Goal: Obtain resource: Download file/media

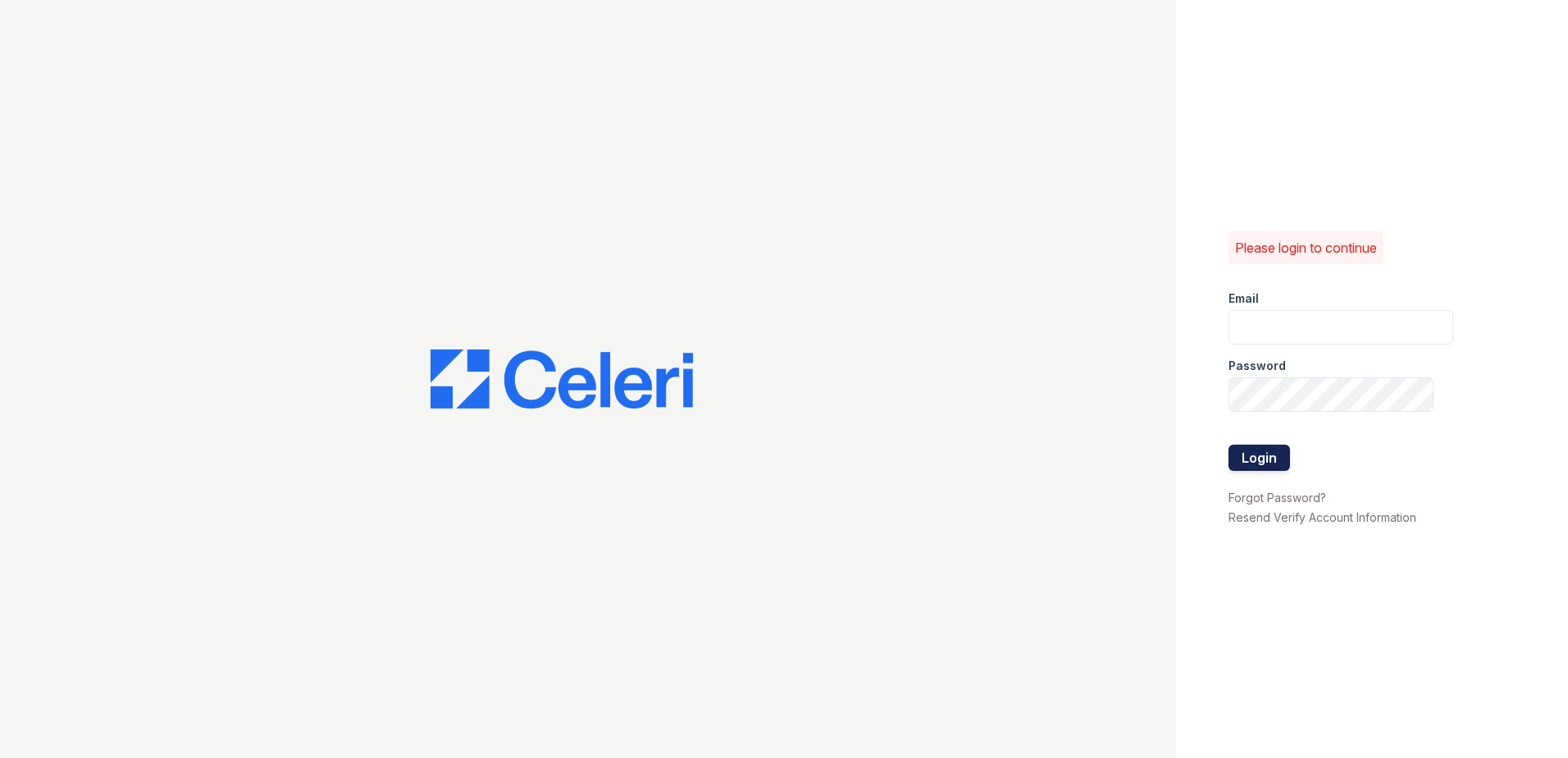
type input "renewchesapeake@trinity-pm.com"
click at [1286, 463] on button "Login" at bounding box center [1260, 457] width 62 height 26
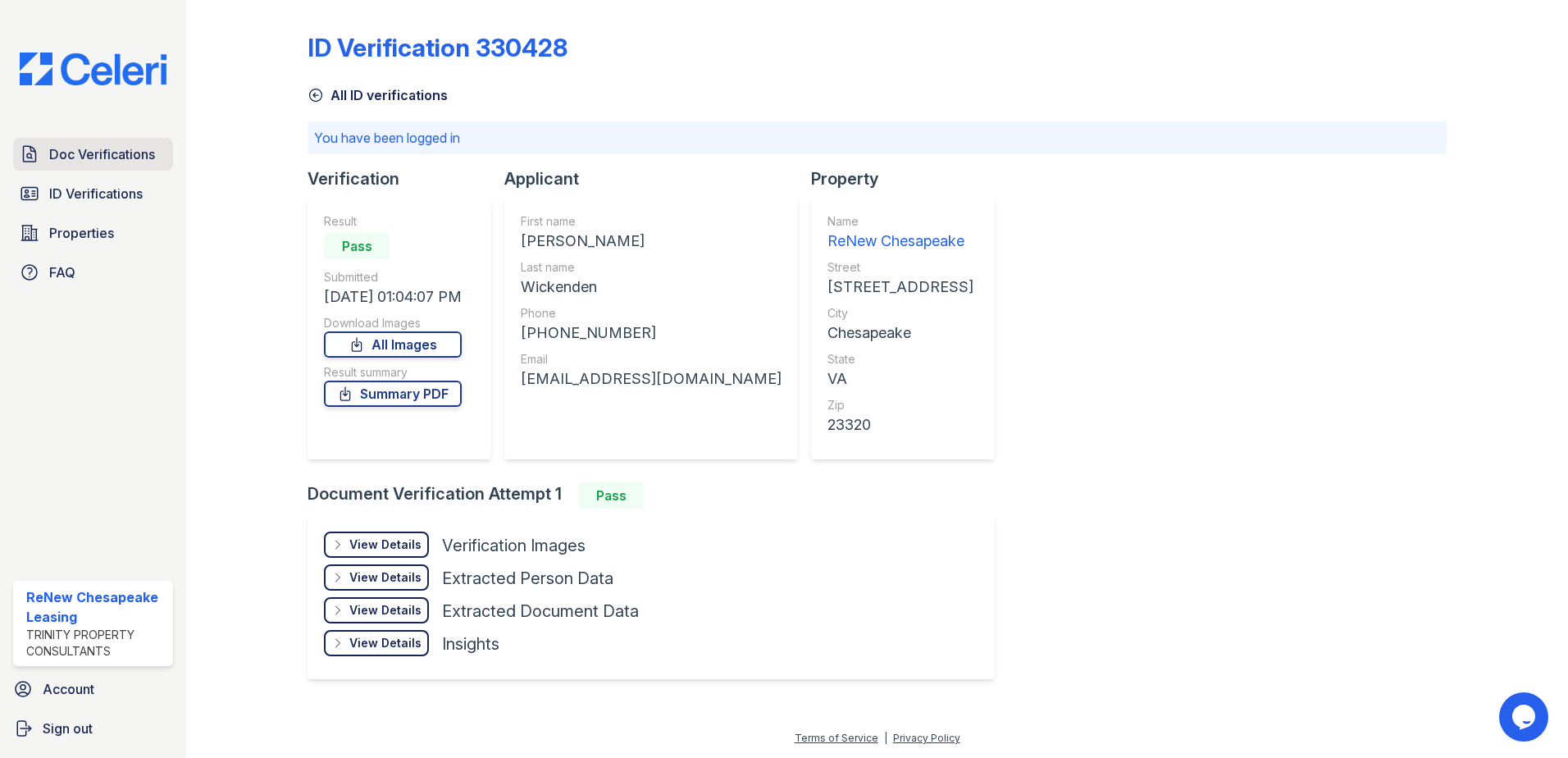
click at [92, 161] on span "Doc Verifications" at bounding box center [102, 155] width 106 height 20
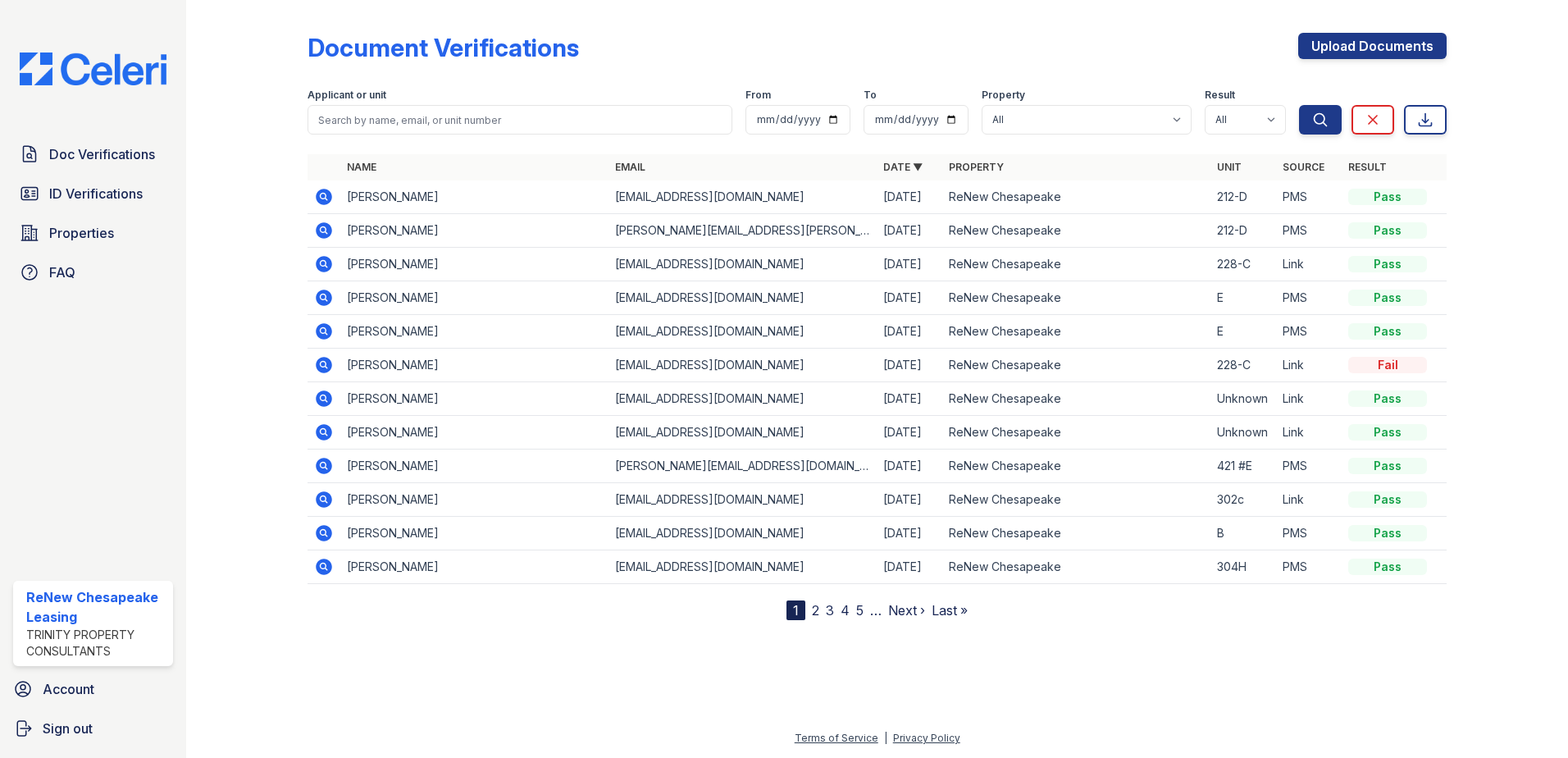
click at [332, 198] on icon at bounding box center [324, 197] width 20 height 20
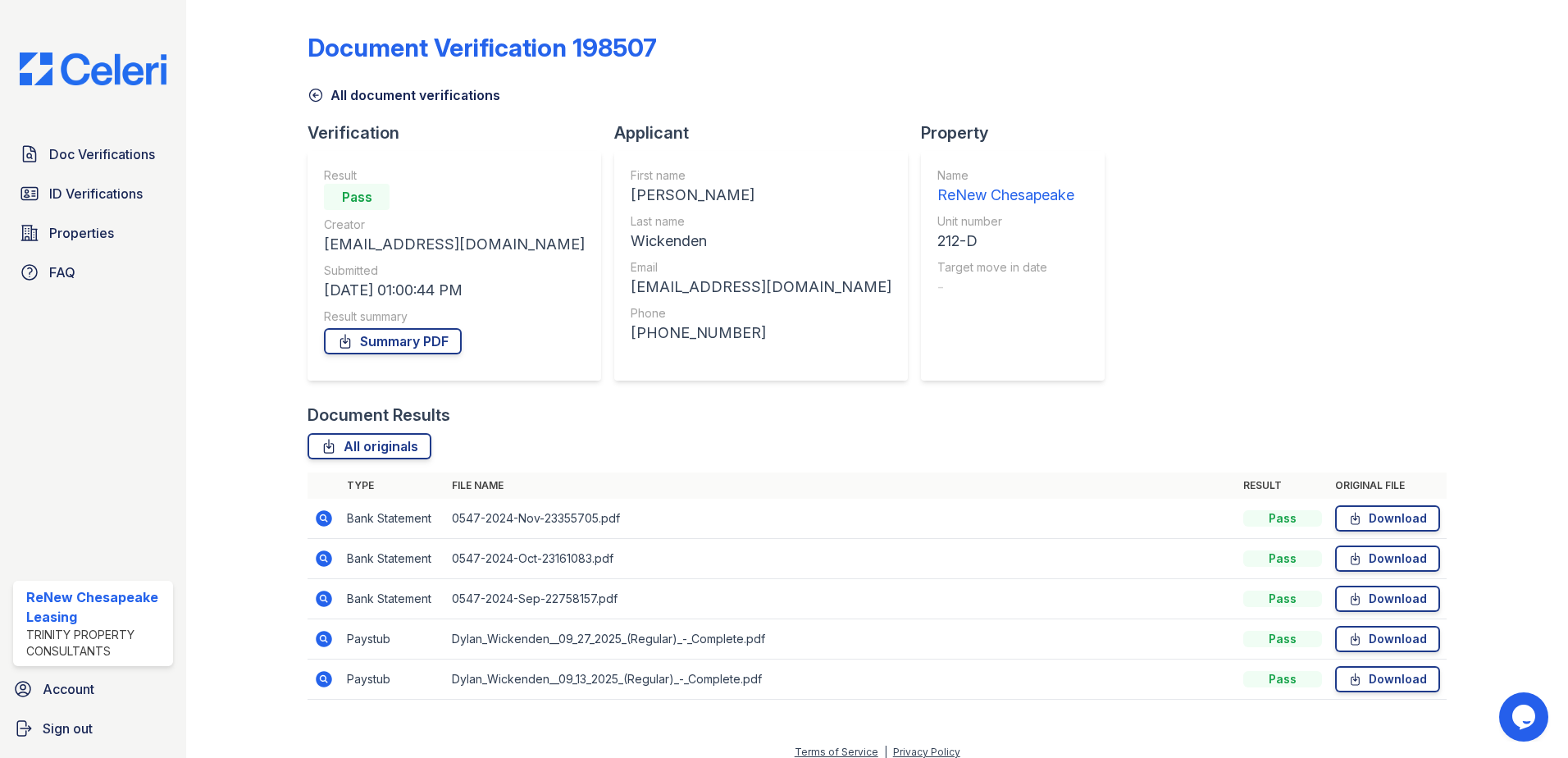
scroll to position [14, 0]
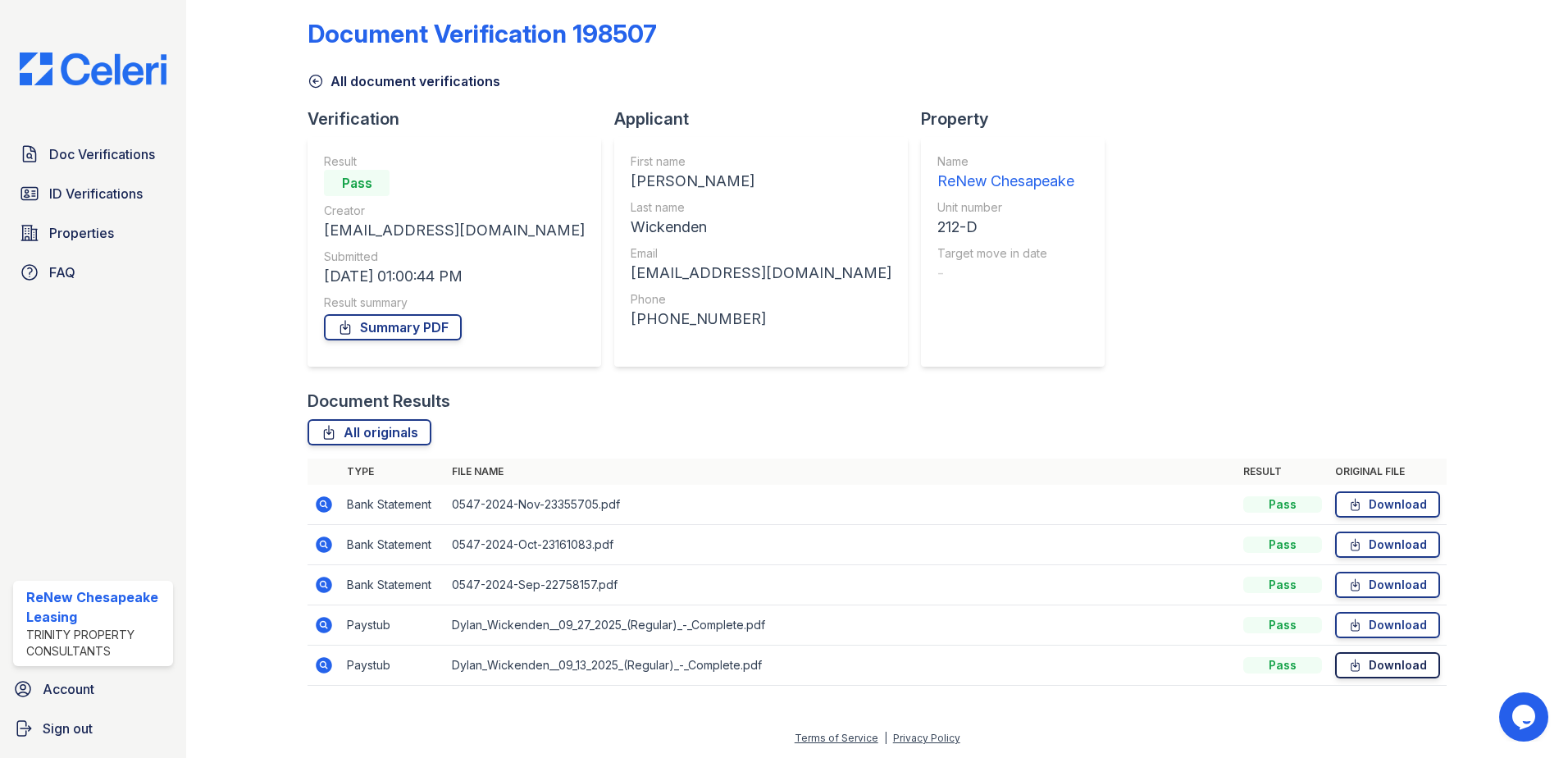
click at [1360, 659] on link "Download" at bounding box center [1388, 664] width 105 height 26
click at [1398, 617] on link "Download" at bounding box center [1388, 624] width 105 height 26
click at [99, 158] on span "Doc Verifications" at bounding box center [102, 155] width 106 height 20
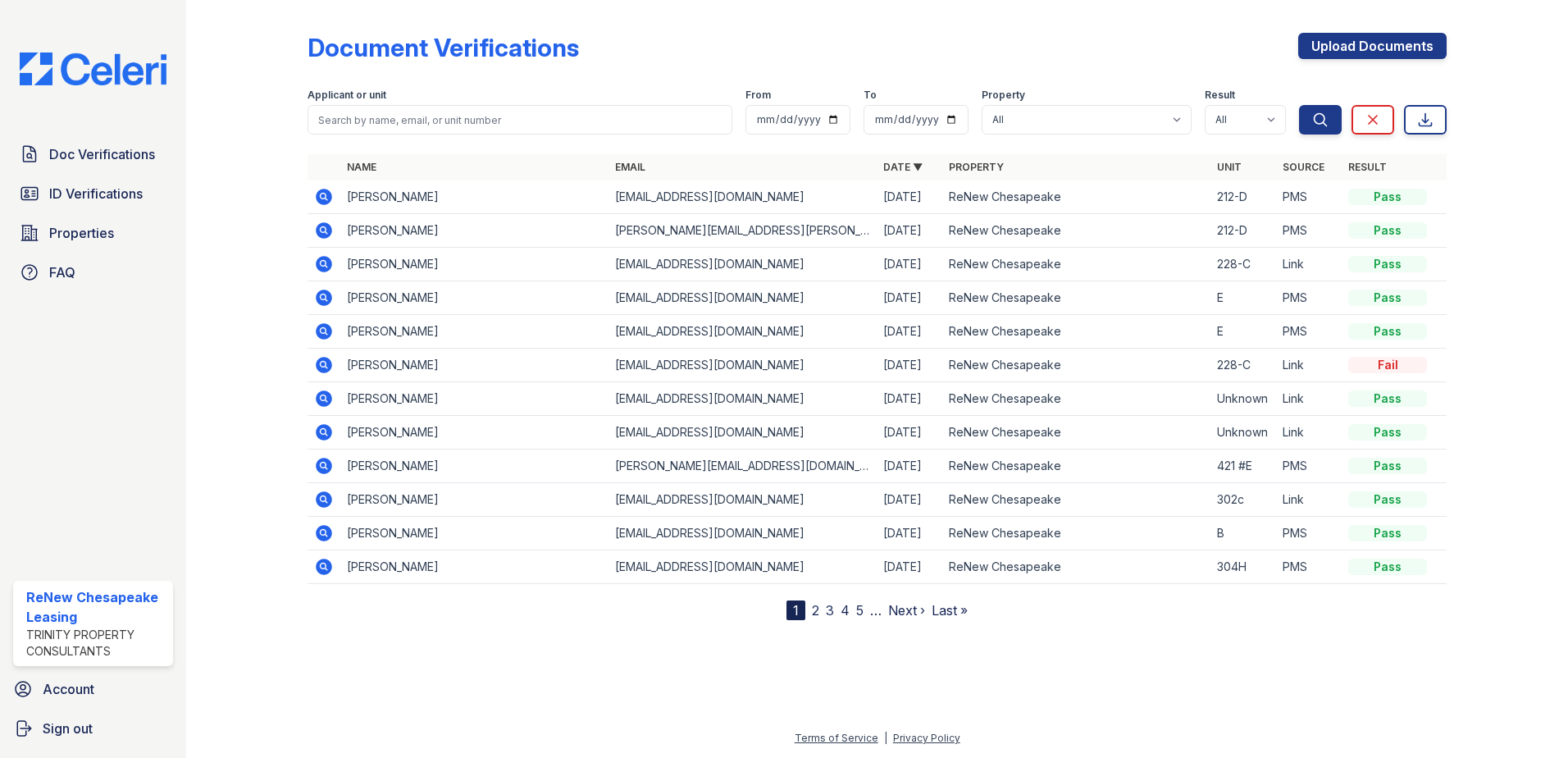
click at [323, 231] on icon at bounding box center [323, 229] width 4 height 4
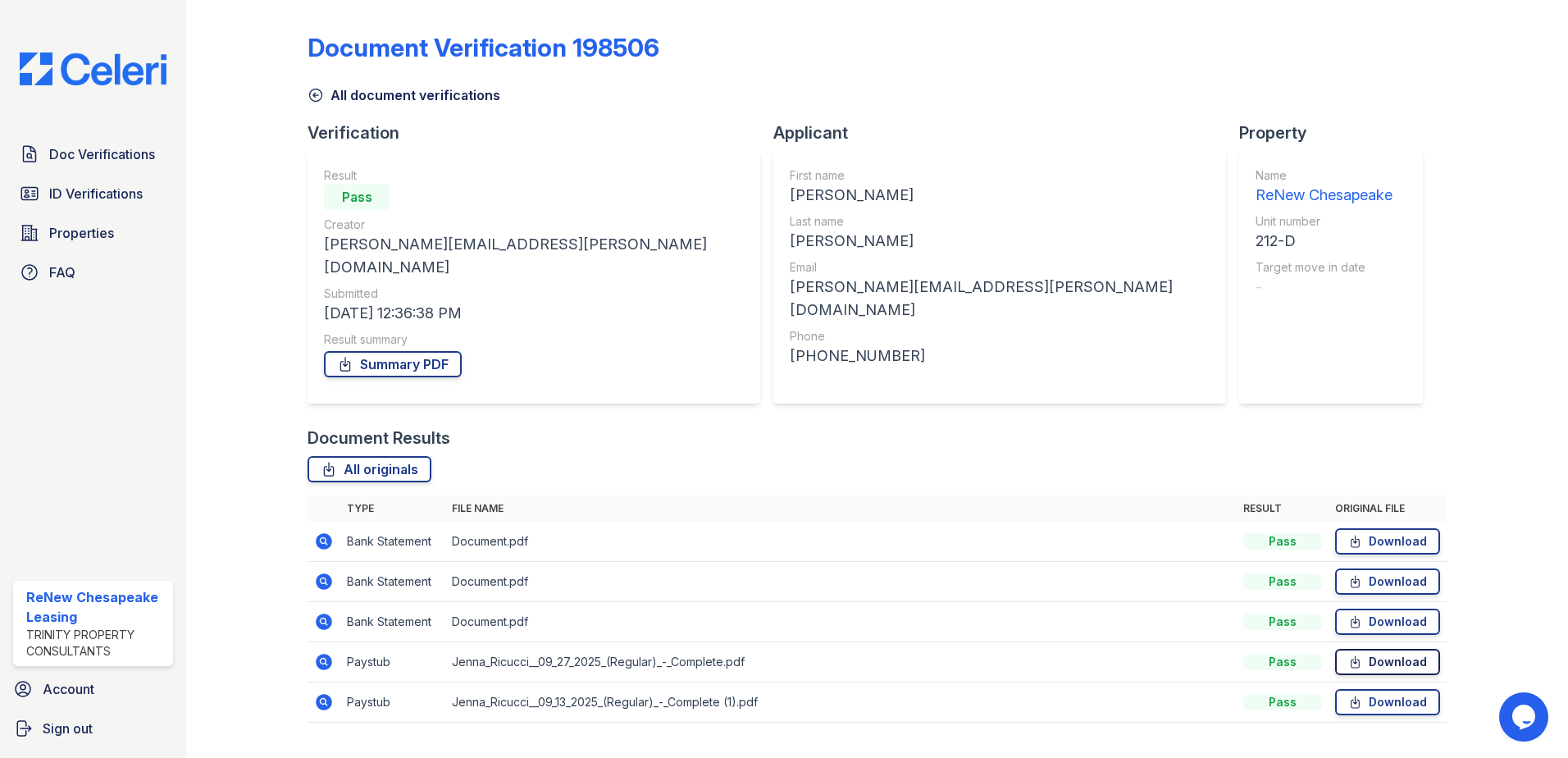
click at [1356, 650] on link "Download" at bounding box center [1388, 661] width 105 height 26
click at [1369, 689] on link "Download" at bounding box center [1388, 701] width 105 height 26
click at [399, 351] on link "Summary PDF" at bounding box center [393, 364] width 138 height 26
click at [54, 193] on span "ID Verifications" at bounding box center [96, 194] width 94 height 20
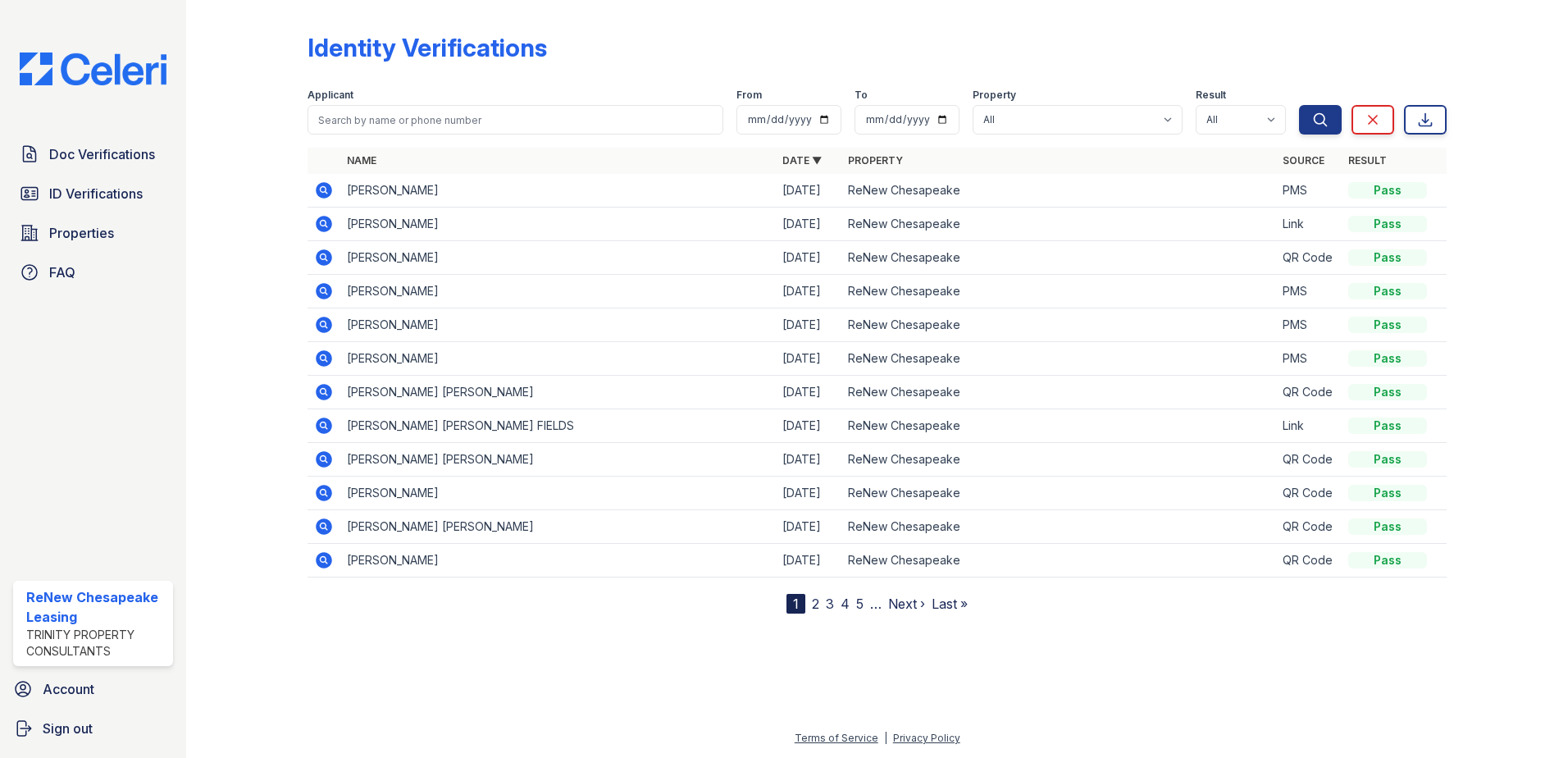
click at [323, 359] on icon at bounding box center [323, 357] width 4 height 4
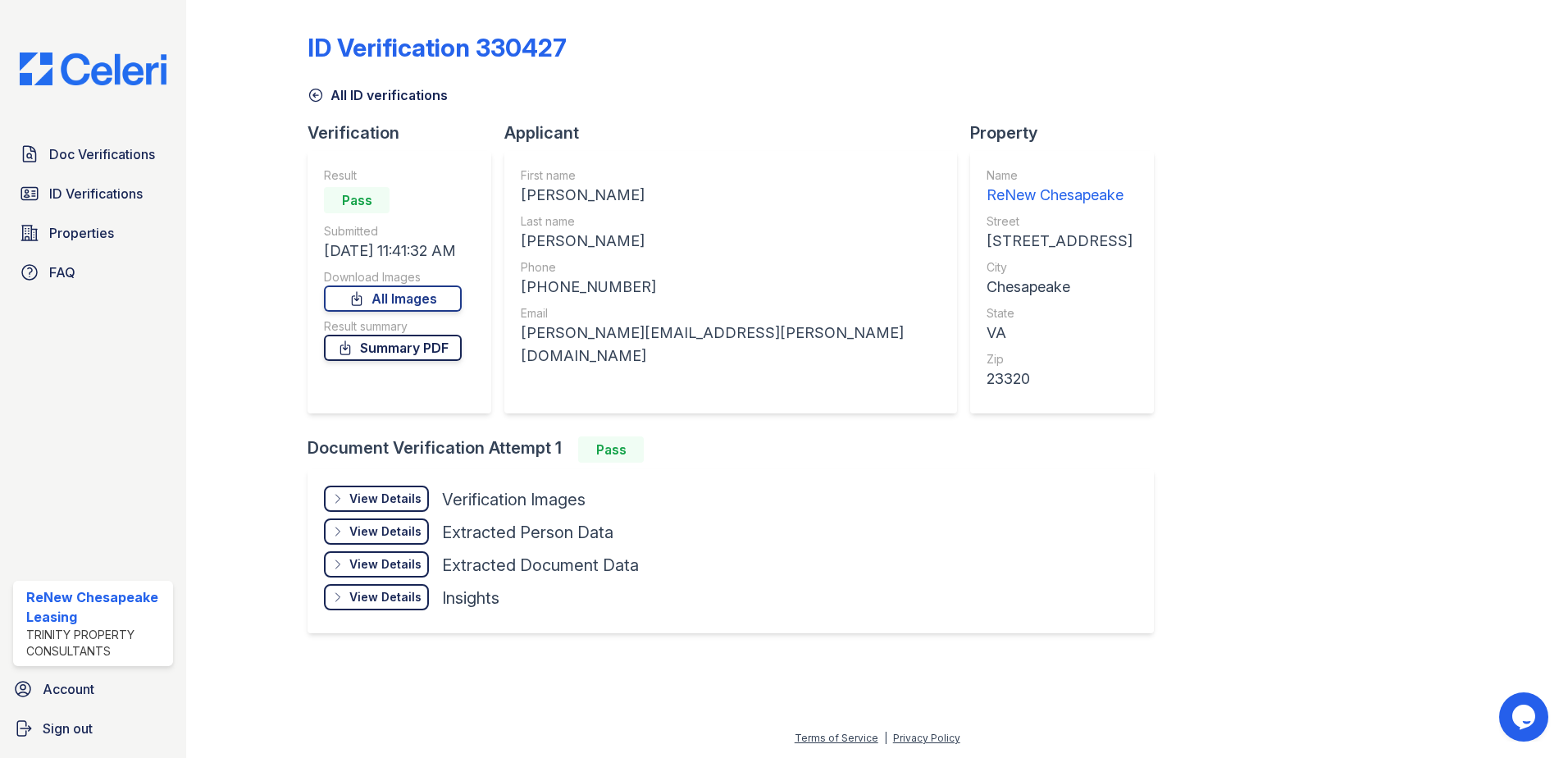
click at [390, 351] on link "Summary PDF" at bounding box center [393, 347] width 138 height 26
click at [372, 358] on link "Summary PDF" at bounding box center [393, 347] width 138 height 26
click at [79, 182] on link "ID Verifications" at bounding box center [93, 193] width 160 height 33
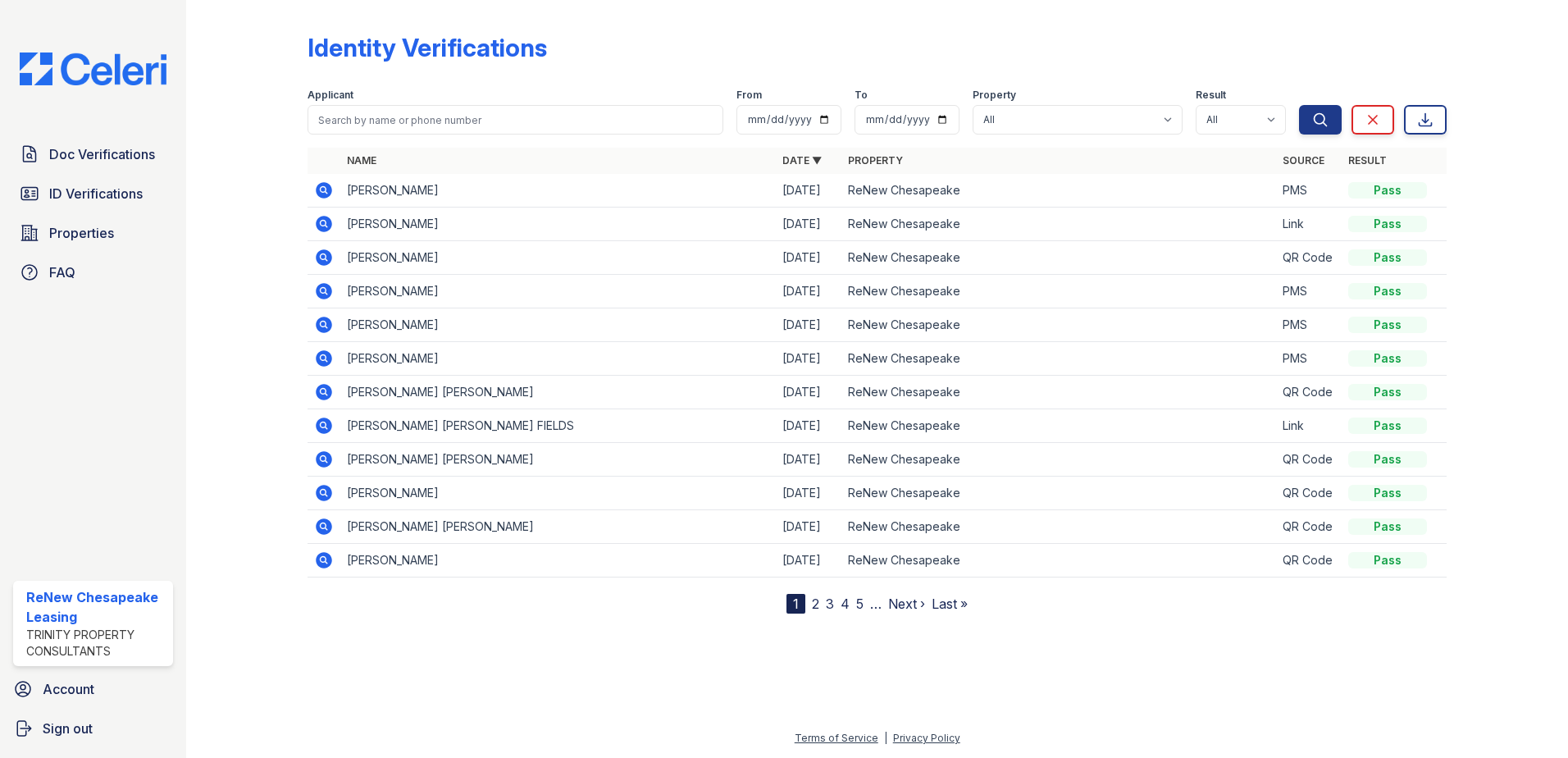
click at [324, 532] on icon at bounding box center [324, 527] width 17 height 17
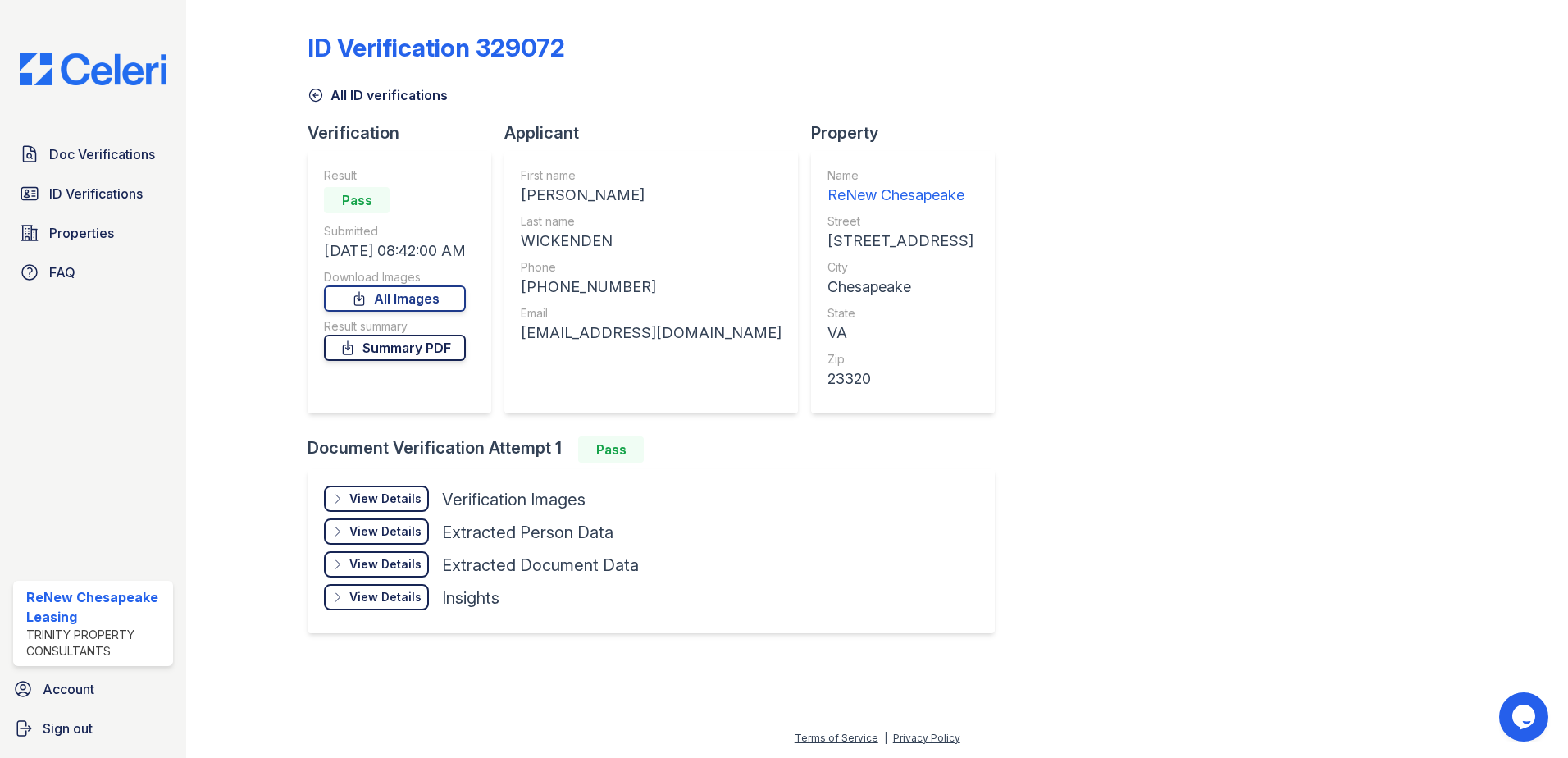
click at [400, 351] on link "Summary PDF" at bounding box center [395, 347] width 142 height 26
click at [442, 299] on link "All Images" at bounding box center [395, 298] width 142 height 26
click at [119, 180] on link "ID Verifications" at bounding box center [93, 193] width 160 height 33
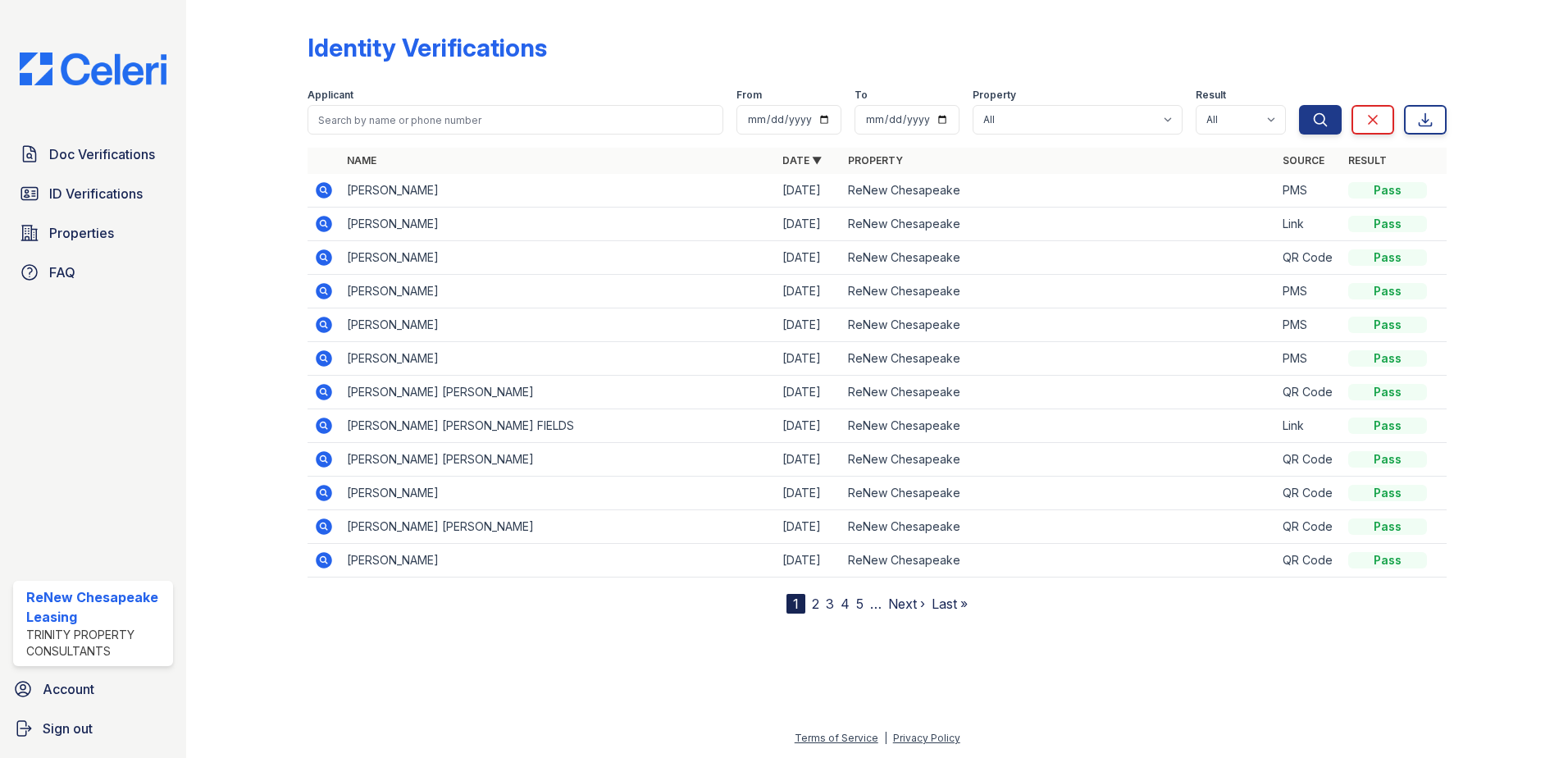
click at [326, 493] on icon at bounding box center [324, 493] width 20 height 20
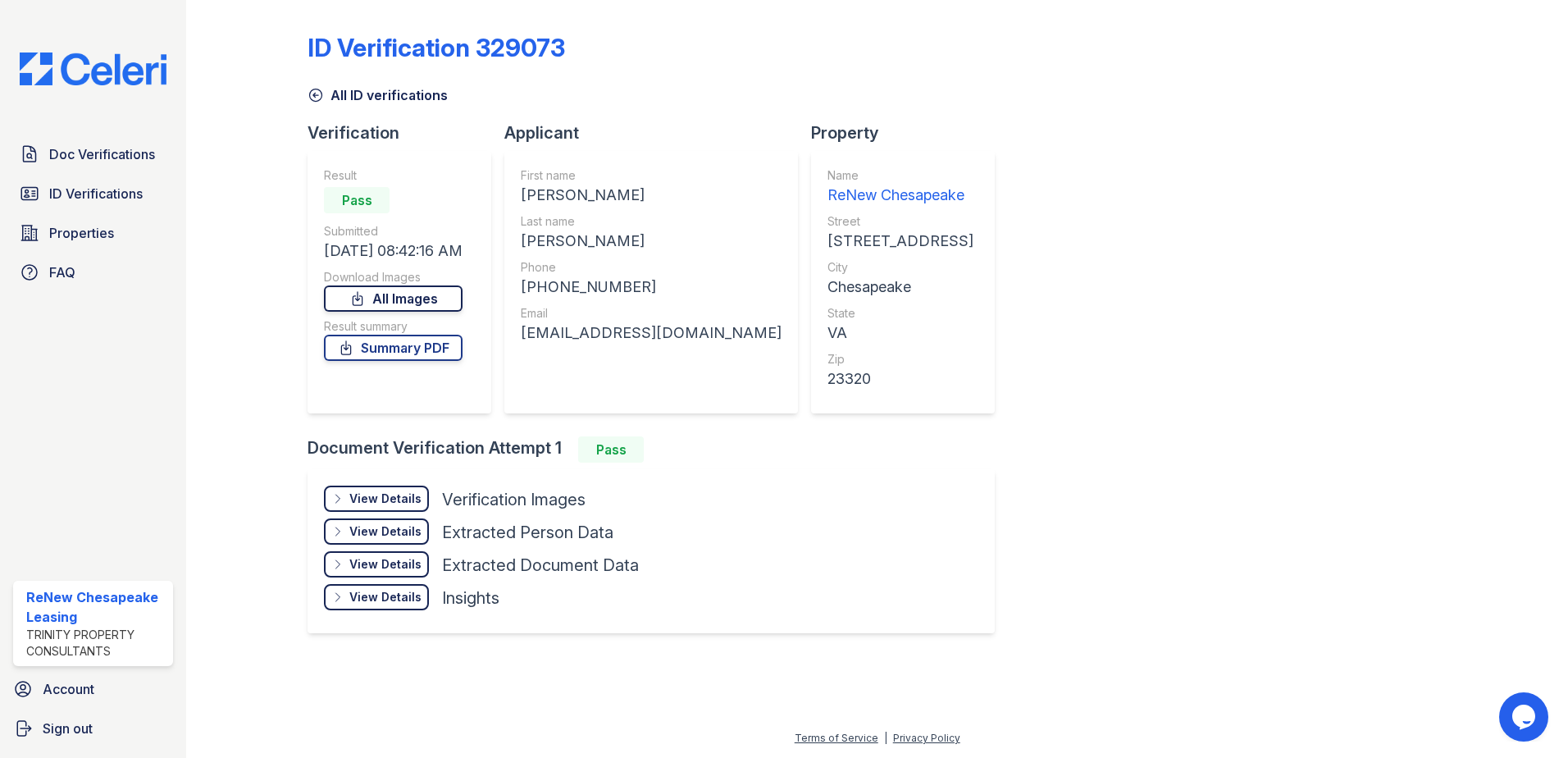
click at [446, 298] on link "All Images" at bounding box center [394, 298] width 139 height 26
click at [1121, 287] on div "ID Verification 329073 All ID verifications Verification Result Pass Submitted …" at bounding box center [877, 331] width 1139 height 649
